Goal: Check status: Check status

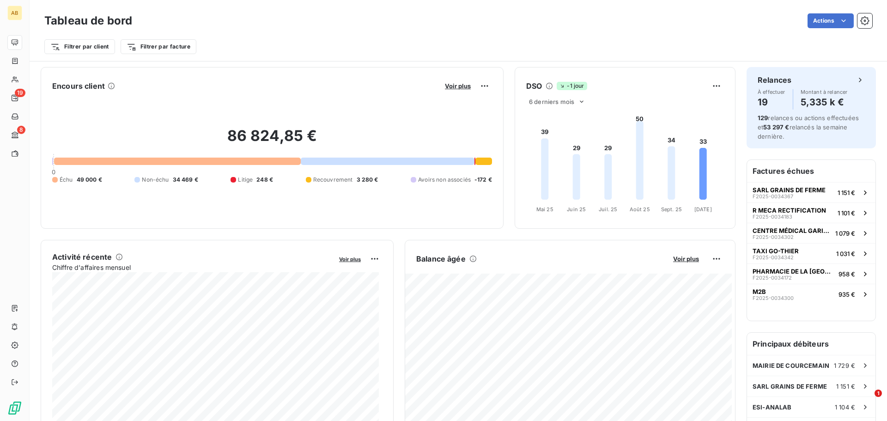
scroll to position [93, 0]
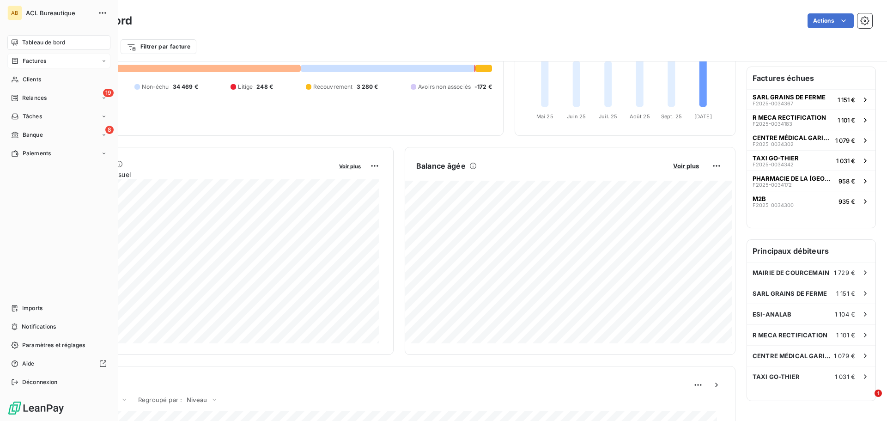
click at [24, 57] on span "Factures" at bounding box center [35, 61] width 24 height 8
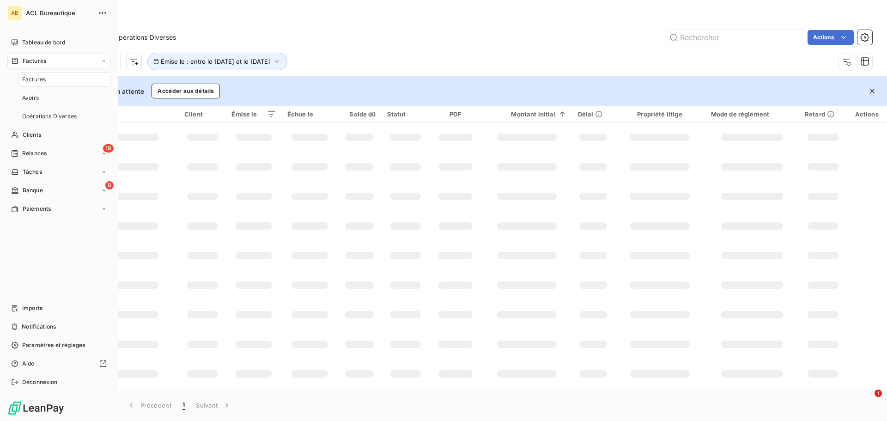
click at [82, 77] on div "Factures" at bounding box center [64, 79] width 92 height 15
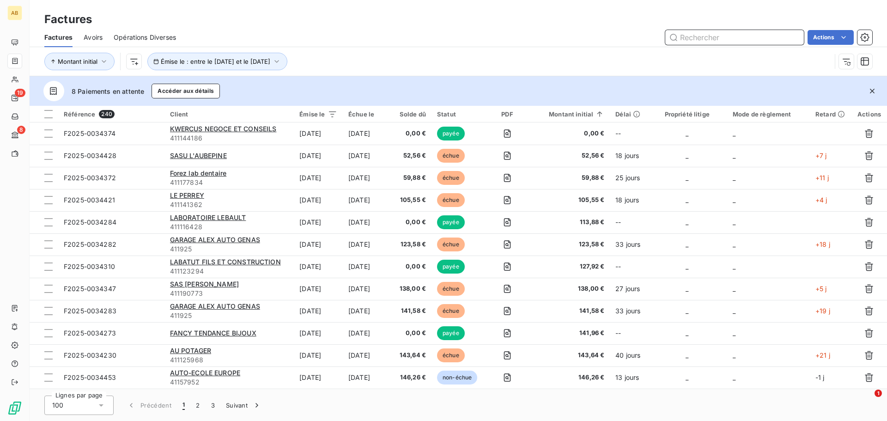
click at [752, 41] on input "text" at bounding box center [734, 37] width 139 height 15
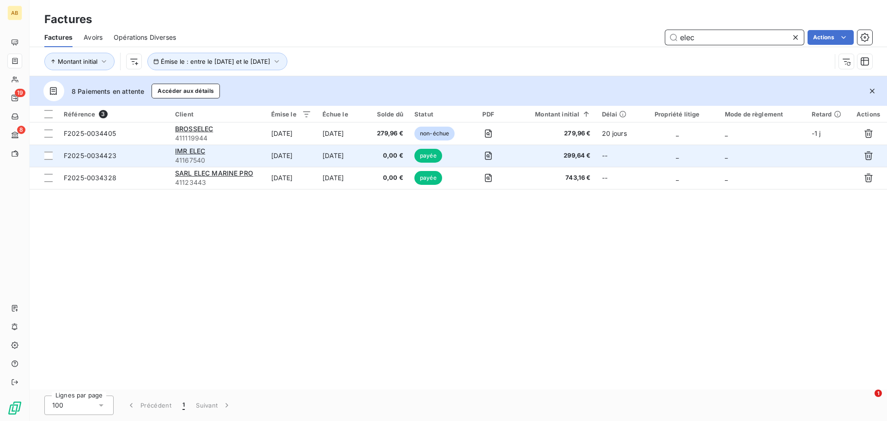
type input "elec"
click at [456, 151] on td "payée" at bounding box center [436, 156] width 55 height 22
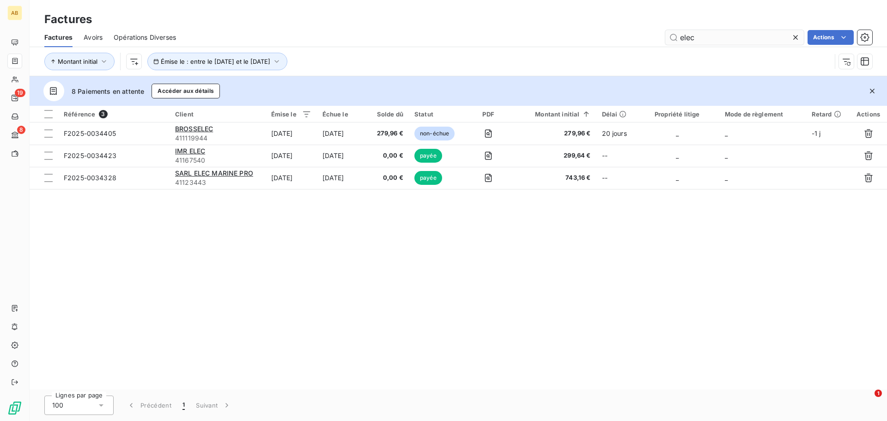
click at [688, 36] on input "elec" at bounding box center [734, 37] width 139 height 15
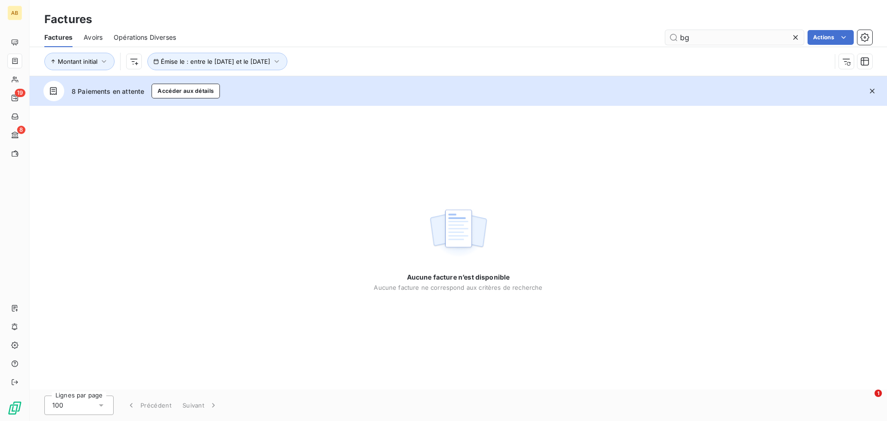
type input "b"
